Goal: Check status: Check status

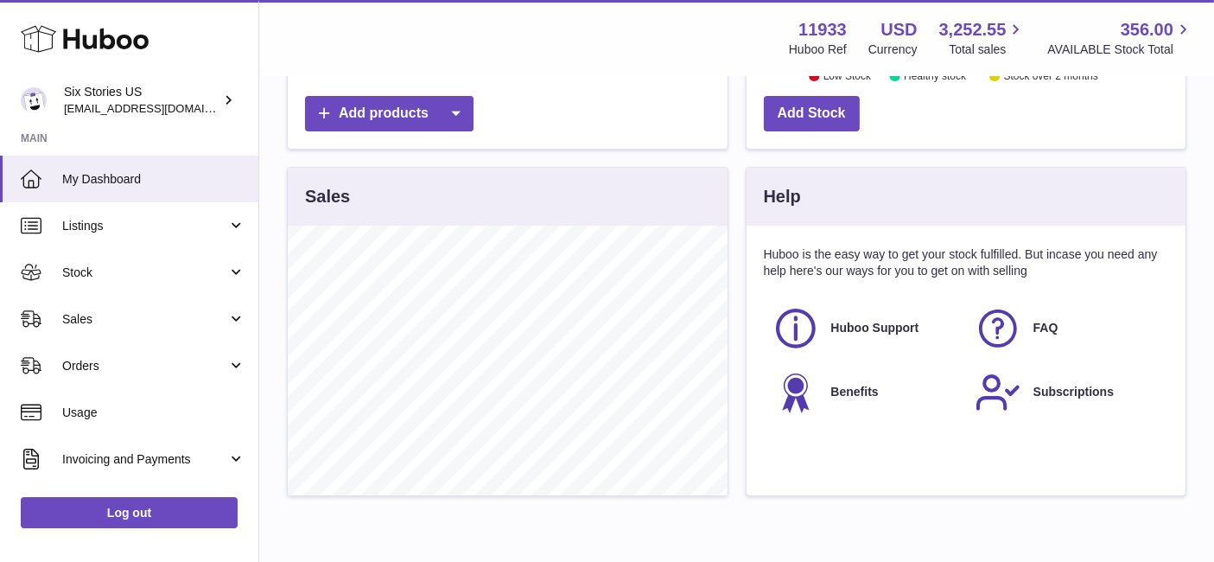
scroll to position [570, 0]
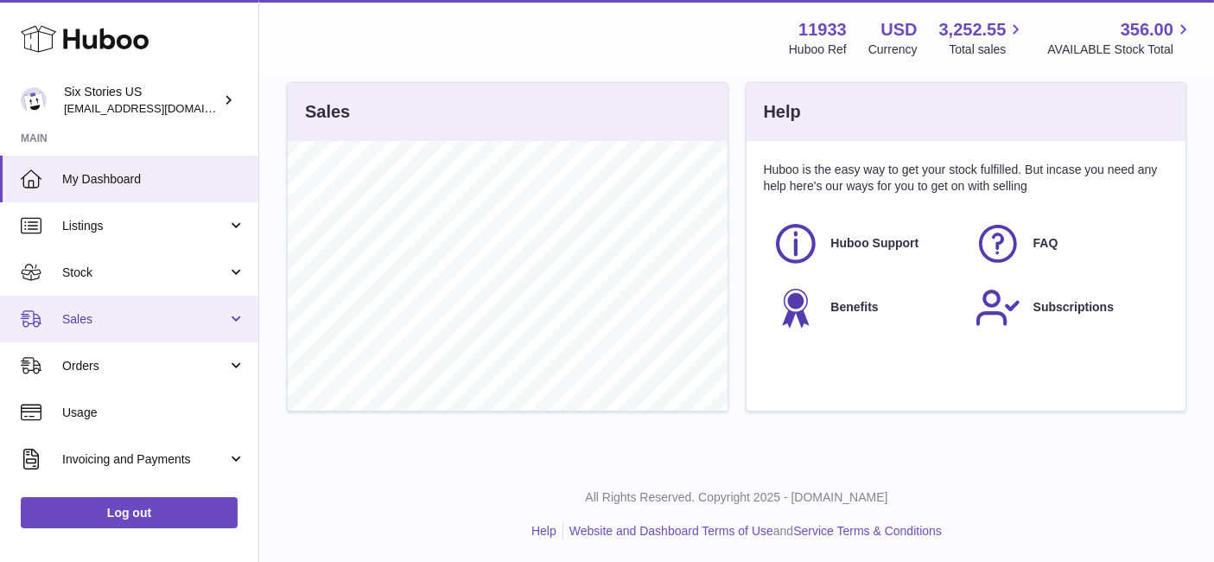
click at [150, 316] on span "Sales" at bounding box center [144, 319] width 165 height 16
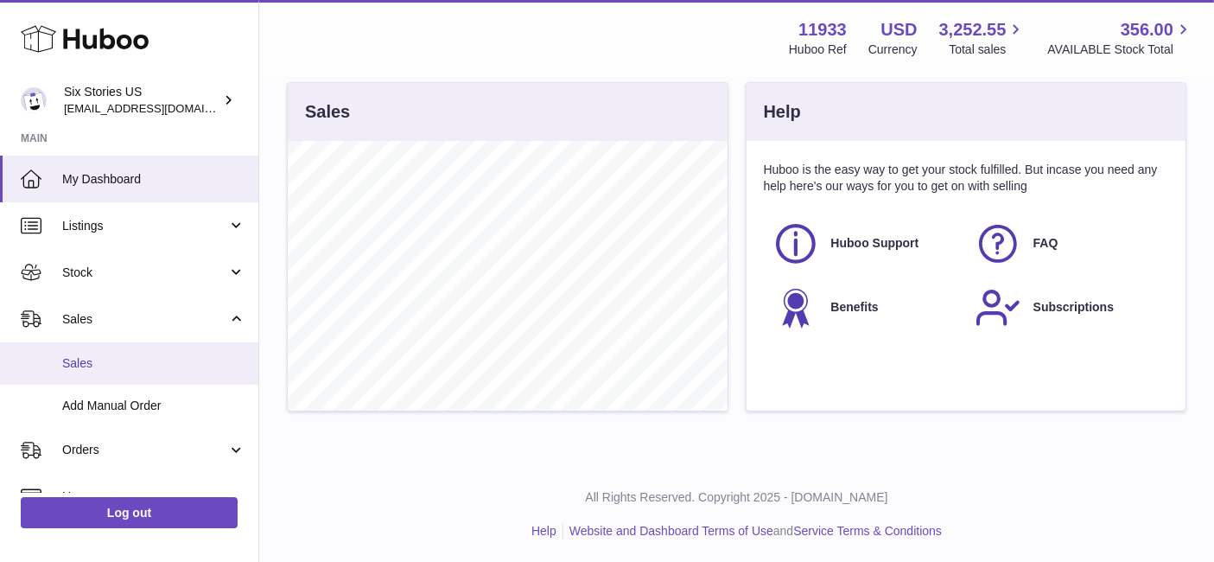
click at [88, 368] on span "Sales" at bounding box center [153, 363] width 183 height 16
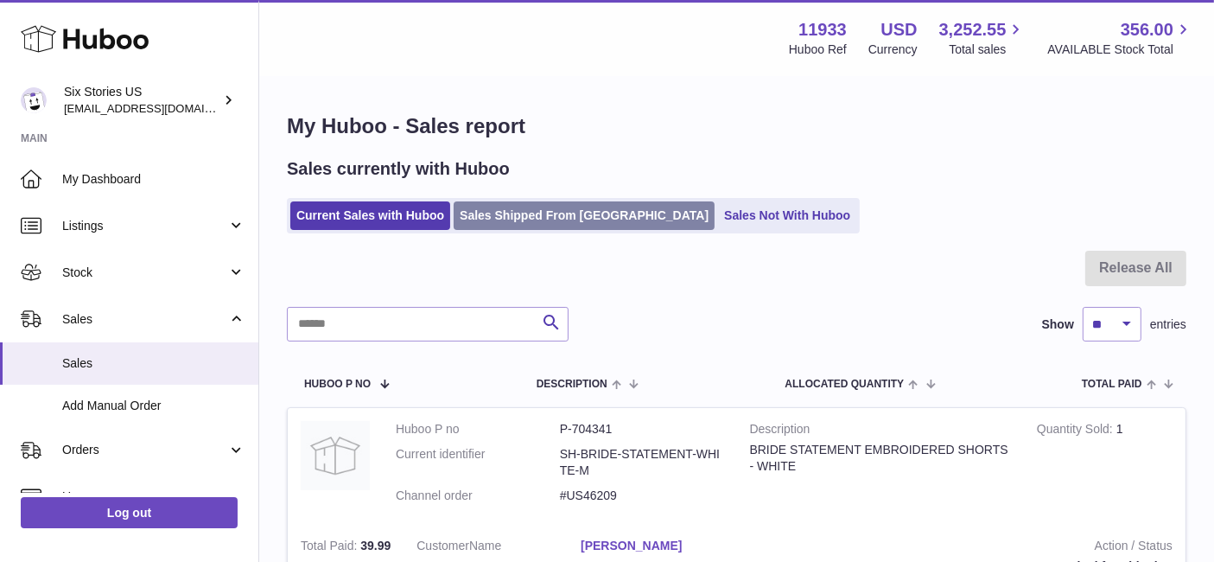
click at [496, 224] on link "Sales Shipped From [GEOGRAPHIC_DATA]" at bounding box center [584, 215] width 261 height 29
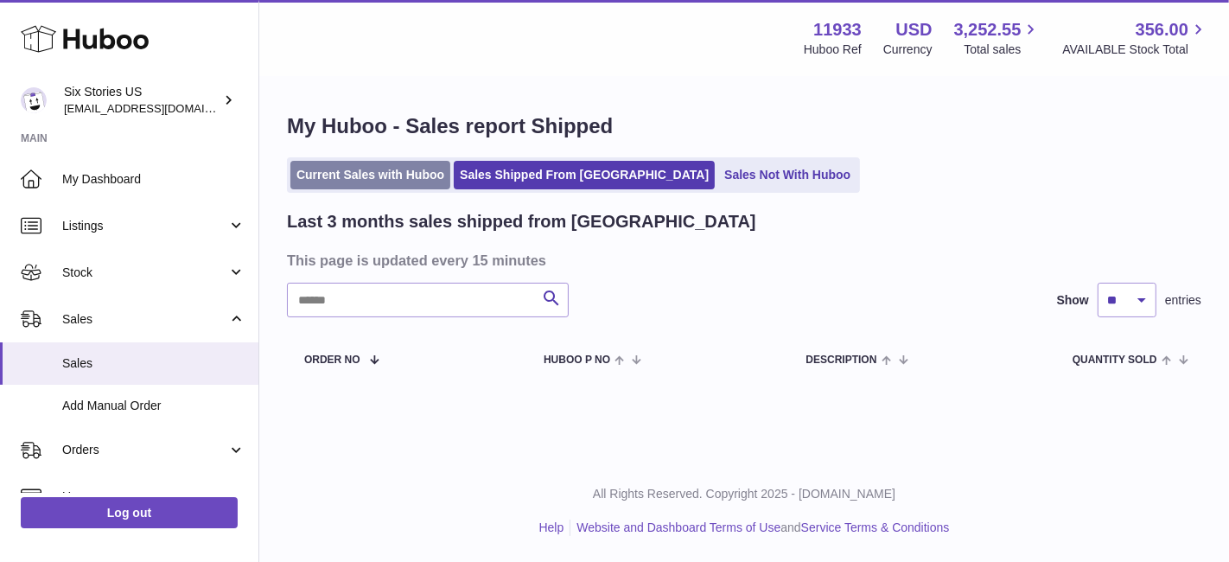
click at [419, 172] on link "Current Sales with Huboo" at bounding box center [370, 175] width 160 height 29
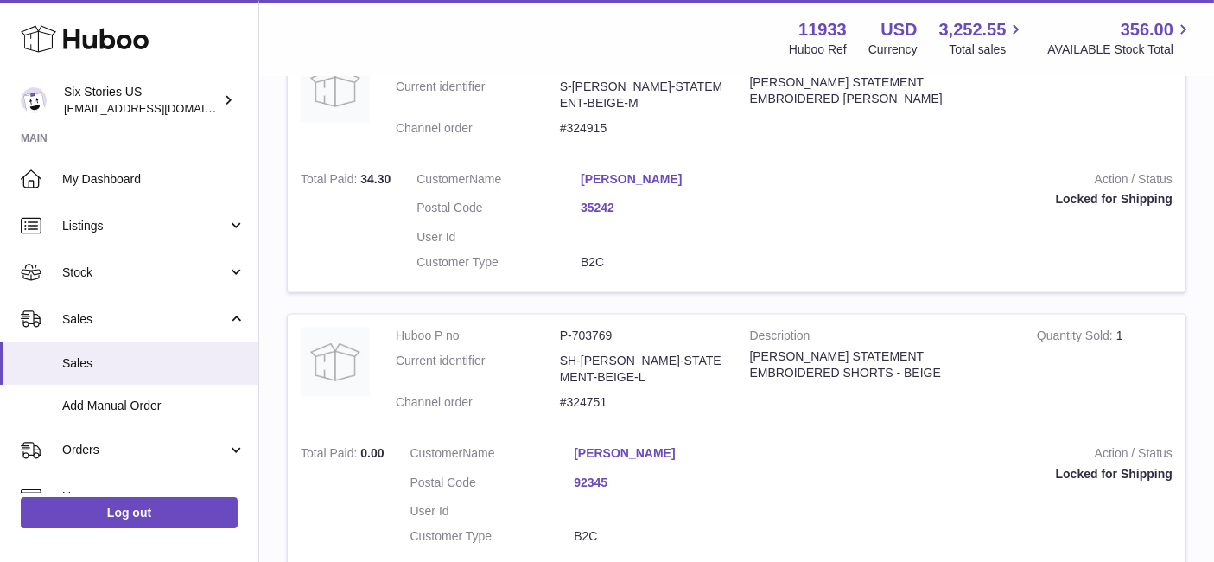
scroll to position [2772, 0]
